Goal: Task Accomplishment & Management: Complete application form

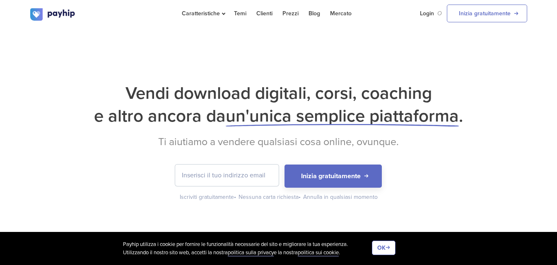
click at [250, 180] on input "email" at bounding box center [226, 176] width 103 height 22
drag, startPoint x: 236, startPoint y: 176, endPoint x: 245, endPoint y: 181, distance: 9.4
drag, startPoint x: 243, startPoint y: 181, endPoint x: 237, endPoint y: 179, distance: 6.2
click at [236, 178] on input "alessio.gianneschi" at bounding box center [226, 176] width 103 height 22
click at [236, 177] on input "alessio.gianneschi" at bounding box center [226, 176] width 103 height 22
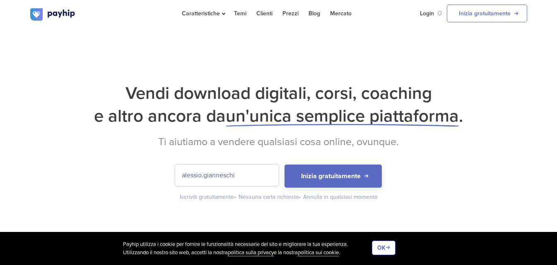
click at [236, 174] on input "alessio.gianneschi" at bounding box center [226, 176] width 103 height 22
drag, startPoint x: 235, startPoint y: 176, endPoint x: 240, endPoint y: 176, distance: 5.0
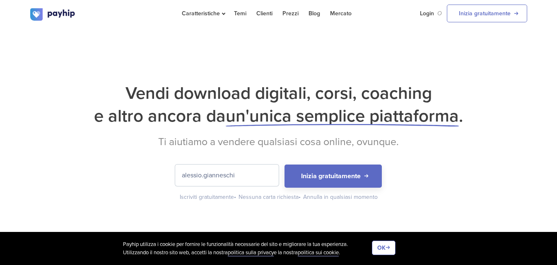
paste input "@"
click at [238, 175] on input "alessio.gianneschi @" at bounding box center [226, 176] width 103 height 22
drag, startPoint x: 244, startPoint y: 142, endPoint x: 250, endPoint y: 179, distance: 37.3
click at [250, 179] on input "alessio.gianneschi@gmai" at bounding box center [226, 176] width 103 height 22
click at [254, 178] on input "alessio.gianneschi@gmai" at bounding box center [226, 176] width 103 height 22
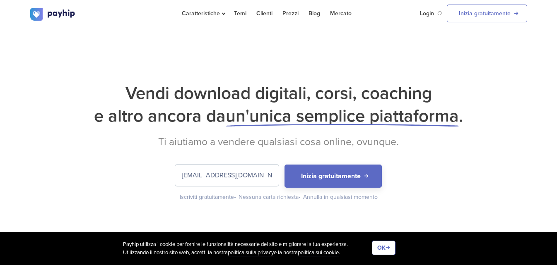
type input "[EMAIL_ADDRESS][DOMAIN_NAME]"
click at [284, 165] on button "Inizia gratuitamente" at bounding box center [332, 176] width 97 height 23
